Goal: Find specific page/section: Find specific page/section

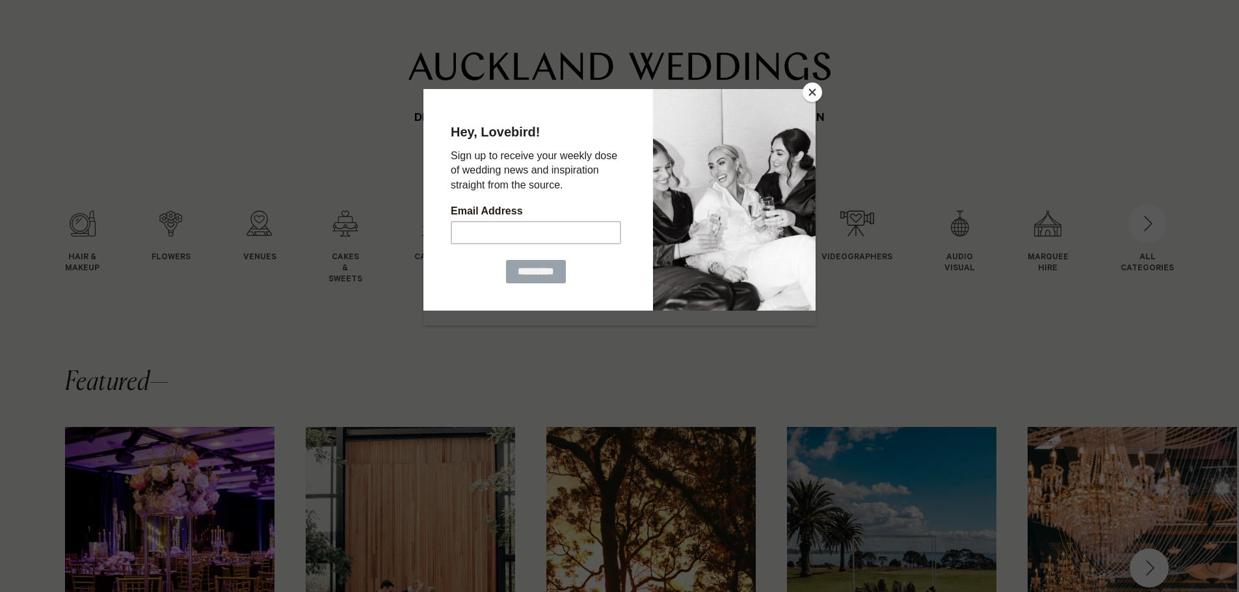
click at [813, 92] on button "Close" at bounding box center [812, 93] width 20 height 20
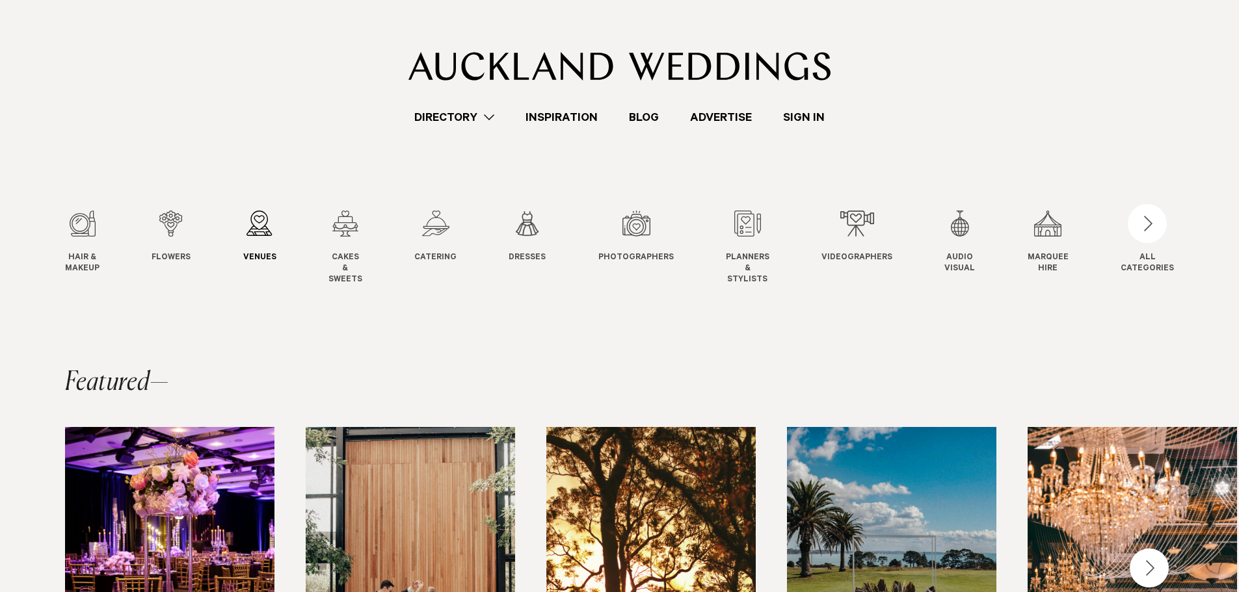
click at [250, 231] on div "3 / 12" at bounding box center [259, 224] width 33 height 26
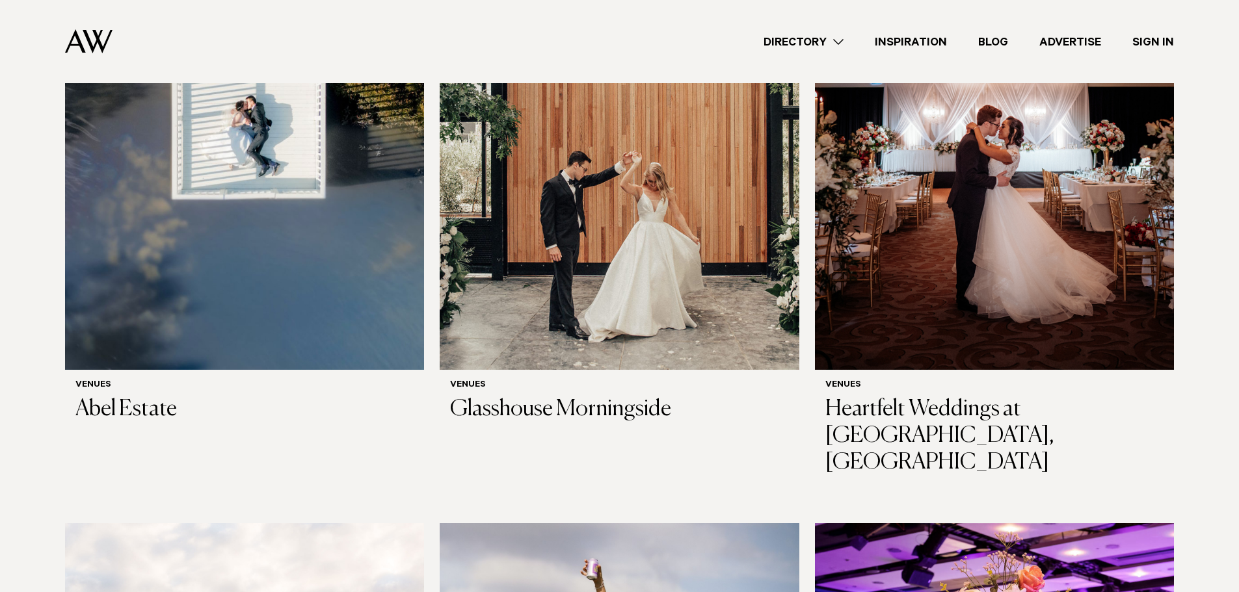
scroll to position [557, 0]
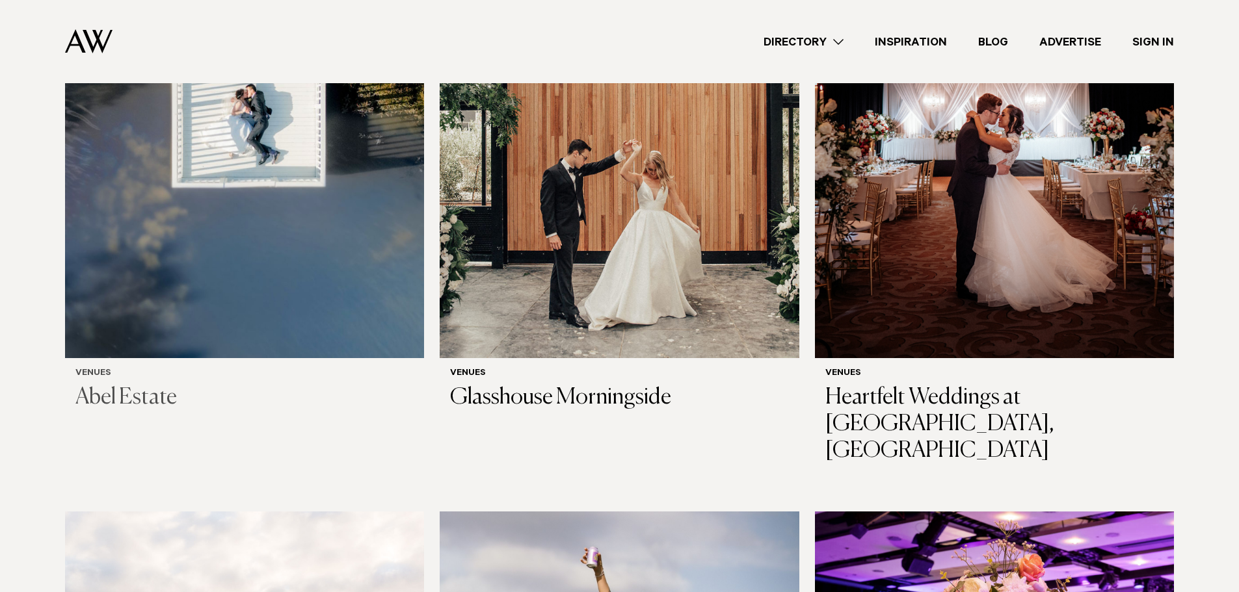
click at [317, 203] on img at bounding box center [244, 117] width 359 height 482
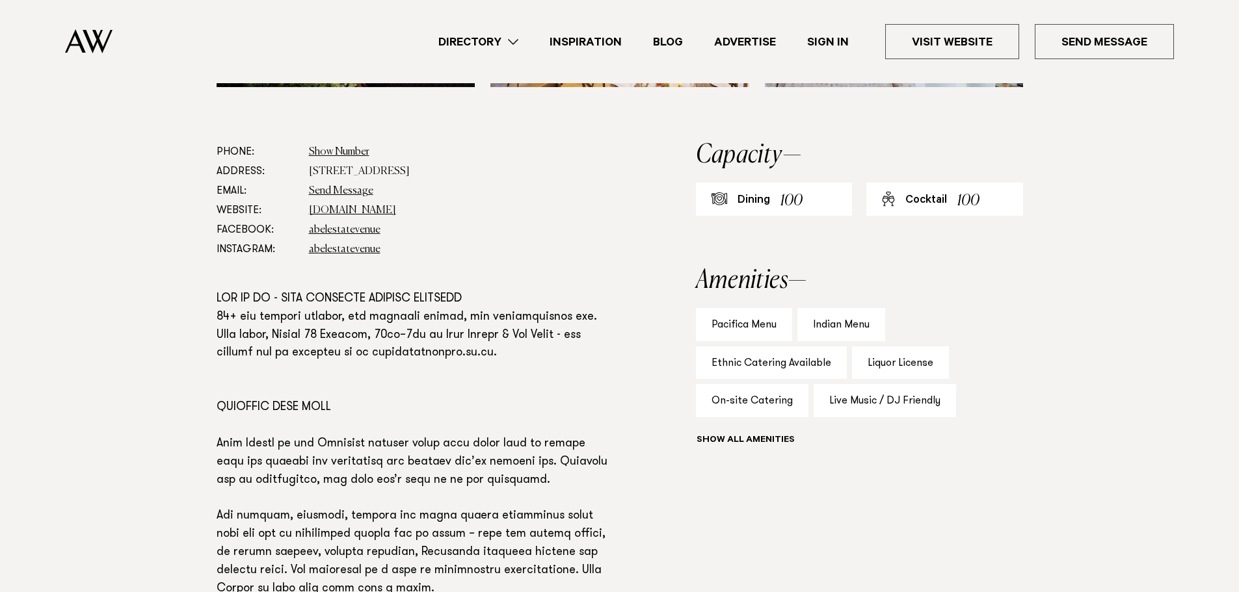
scroll to position [599, 0]
